Goal: Task Accomplishment & Management: Manage account settings

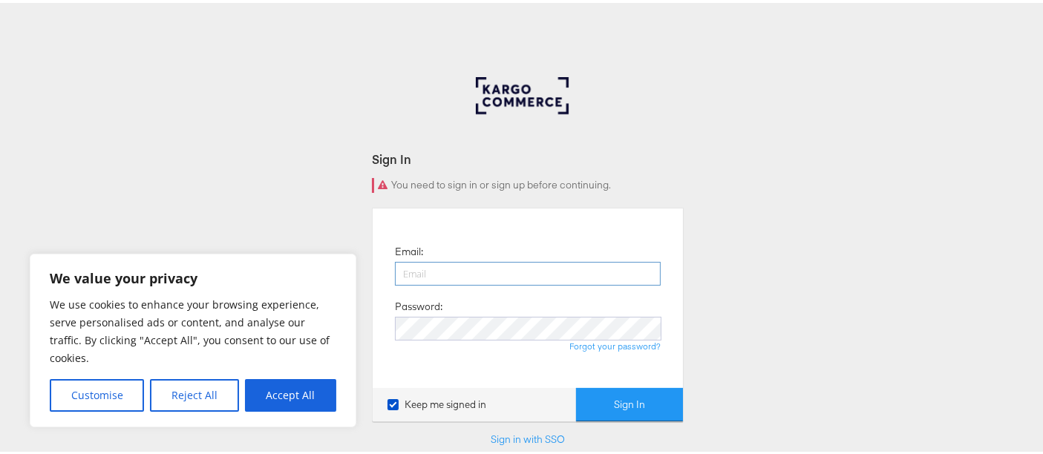
type input "[PERSON_NAME][EMAIL_ADDRESS][DOMAIN_NAME]"
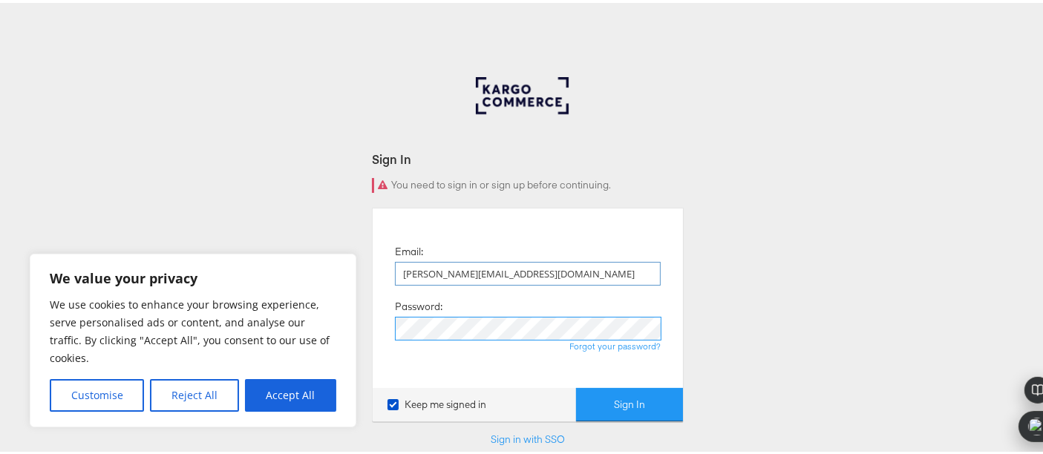
click at [576, 385] on button "Sign In" at bounding box center [629, 401] width 107 height 33
click at [474, 347] on div "Forgot your password?" at bounding box center [528, 344] width 266 height 12
click at [576, 385] on button "Sign In" at bounding box center [629, 401] width 107 height 33
